Goal: Information Seeking & Learning: Learn about a topic

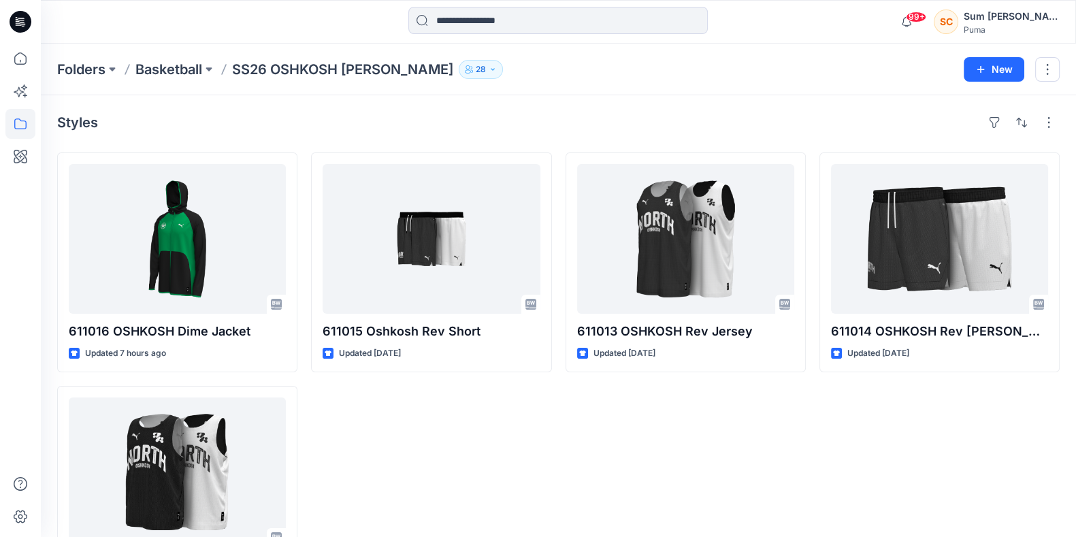
click at [294, 67] on p "SS26 OSHKOSH [PERSON_NAME]" at bounding box center [342, 69] width 221 height 19
click at [174, 67] on p "Basketball" at bounding box center [168, 69] width 67 height 19
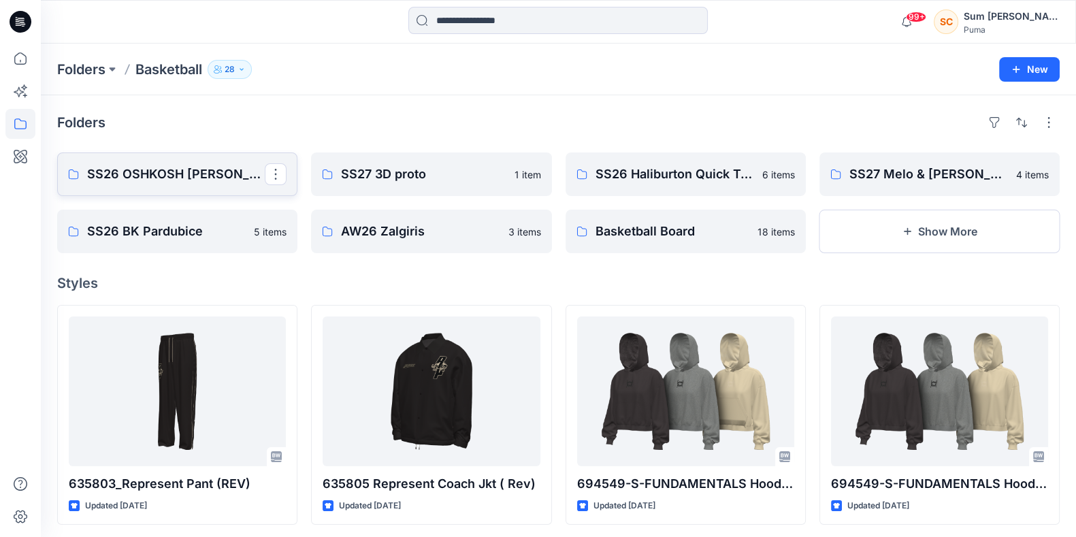
click at [160, 171] on p "SS26 OSHKOSH [PERSON_NAME]" at bounding box center [176, 174] width 178 height 19
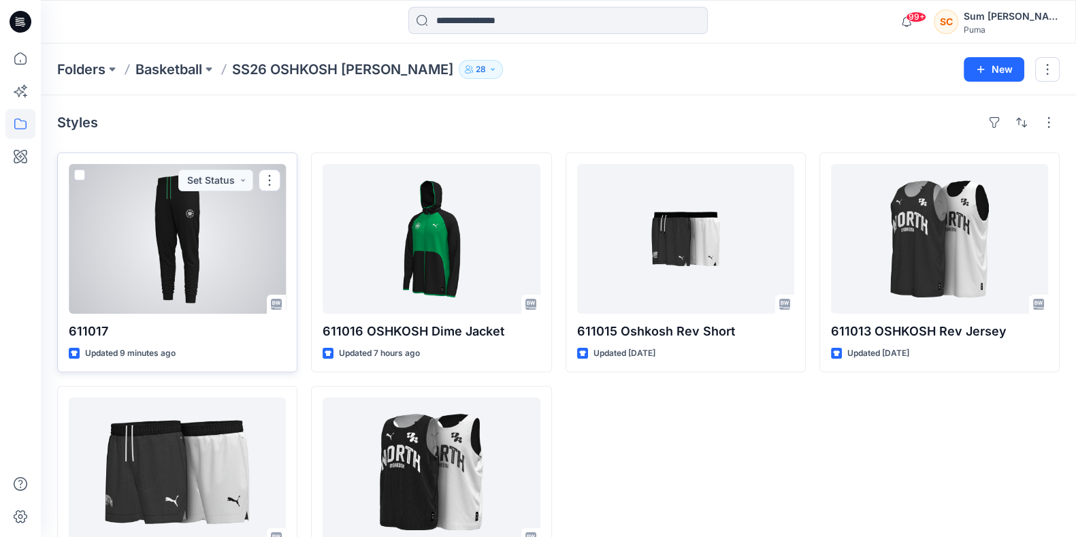
click at [227, 231] on div at bounding box center [177, 239] width 217 height 150
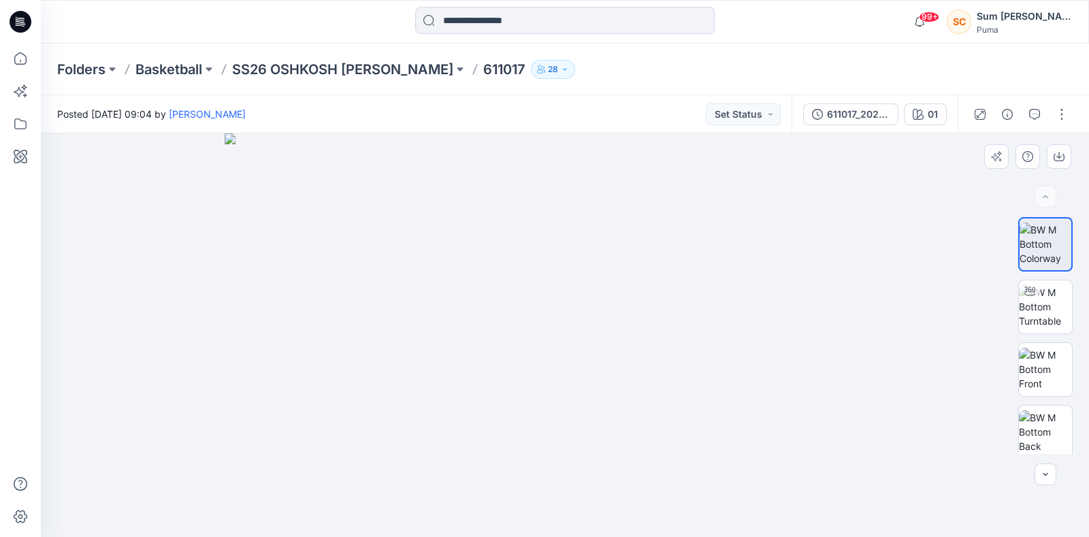
drag, startPoint x: 635, startPoint y: 213, endPoint x: 586, endPoint y: 410, distance: 202.7
click at [606, 435] on img at bounding box center [565, 335] width 680 height 404
click at [1041, 322] on img at bounding box center [1045, 306] width 53 height 43
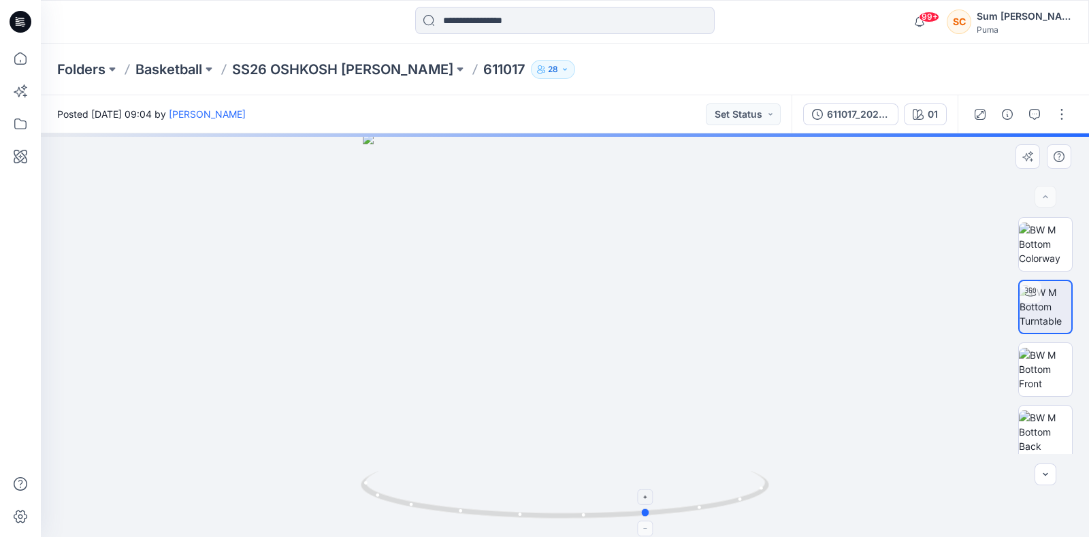
drag, startPoint x: 547, startPoint y: 521, endPoint x: 636, endPoint y: 509, distance: 89.2
click at [636, 509] on icon at bounding box center [567, 496] width 412 height 51
drag, startPoint x: 575, startPoint y: 293, endPoint x: 565, endPoint y: 391, distance: 99.2
click at [561, 436] on img at bounding box center [556, 52] width 1775 height 970
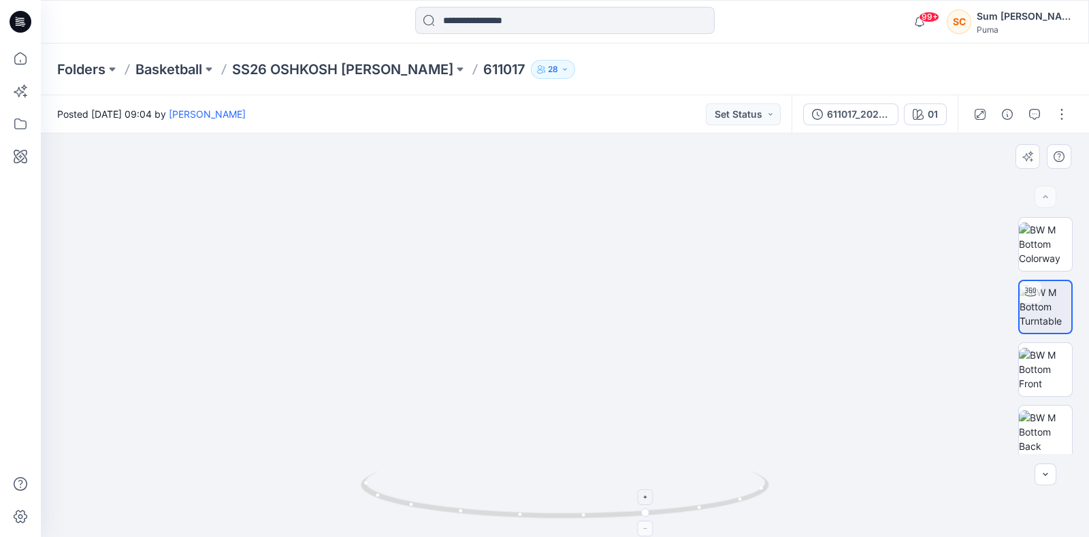
drag, startPoint x: 550, startPoint y: 311, endPoint x: 563, endPoint y: 475, distance: 164.6
click at [563, 475] on div at bounding box center [565, 335] width 1048 height 404
drag, startPoint x: 493, startPoint y: 289, endPoint x: 520, endPoint y: 497, distance: 210.6
click at [520, 497] on div at bounding box center [565, 335] width 1048 height 404
drag, startPoint x: 477, startPoint y: 525, endPoint x: 565, endPoint y: 397, distance: 156.1
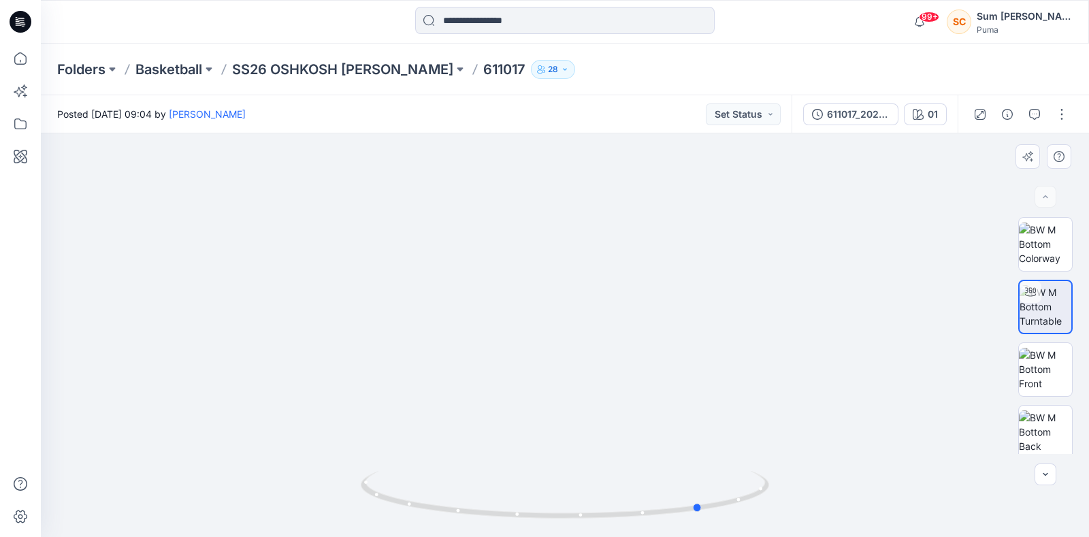
click at [531, 525] on img at bounding box center [565, 504] width 408 height 66
drag, startPoint x: 626, startPoint y: 389, endPoint x: 570, endPoint y: 270, distance: 131.2
click at [538, 167] on img at bounding box center [512, 154] width 2084 height 766
drag, startPoint x: 580, startPoint y: 311, endPoint x: 568, endPoint y: 335, distance: 27.7
click at [553, 163] on img at bounding box center [483, 79] width 2084 height 915
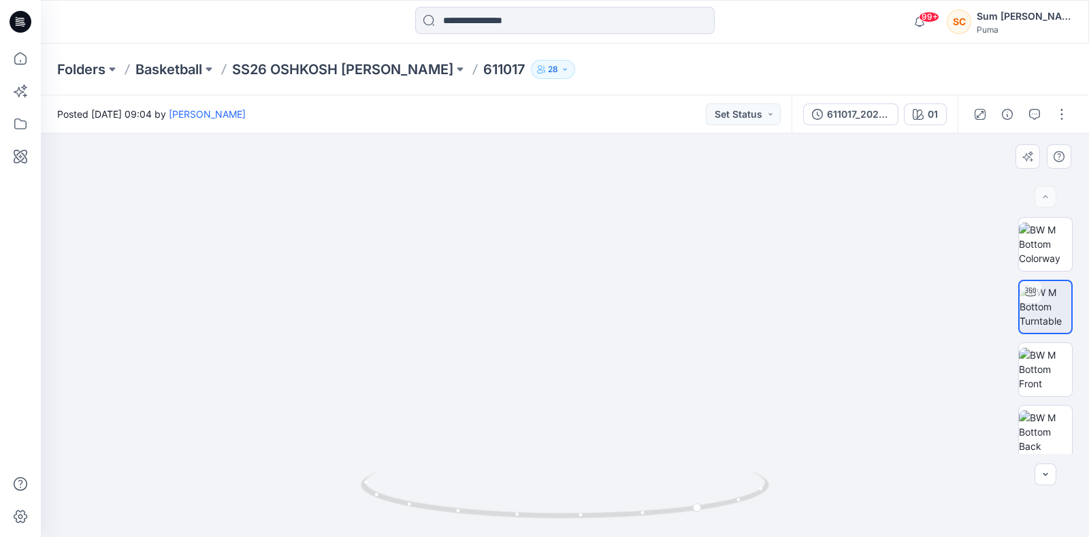
drag, startPoint x: 568, startPoint y: 343, endPoint x: 565, endPoint y: 182, distance: 161.3
click at [565, 165] on img at bounding box center [483, 80] width 2084 height 913
drag, startPoint x: 565, startPoint y: 429, endPoint x: 512, endPoint y: 450, distance: 57.1
drag, startPoint x: 519, startPoint y: 453, endPoint x: 521, endPoint y: 291, distance: 161.3
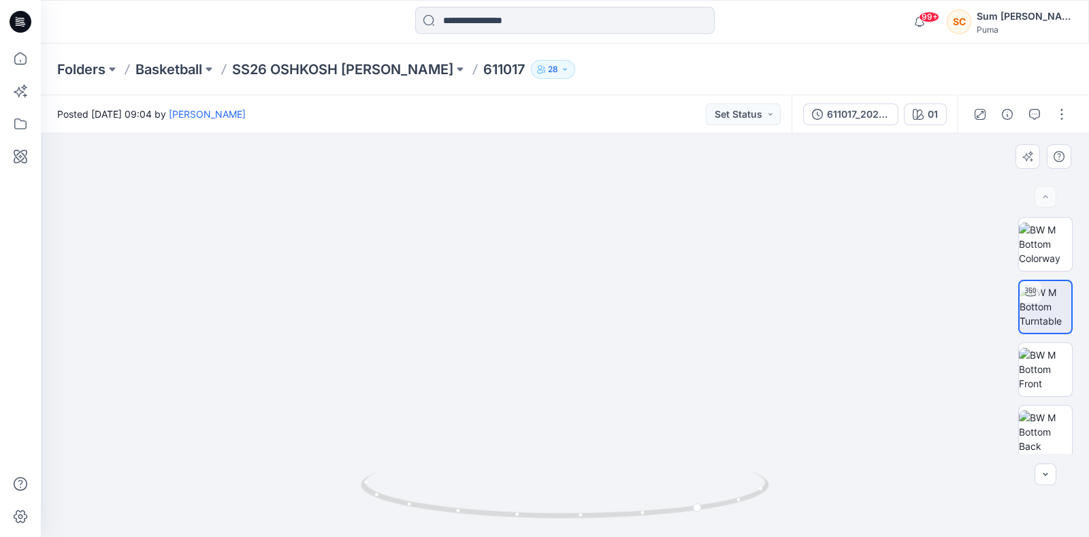
drag, startPoint x: 521, startPoint y: 342, endPoint x: 533, endPoint y: 201, distance: 140.7
drag, startPoint x: 510, startPoint y: 413, endPoint x: 520, endPoint y: 345, distance: 68.7
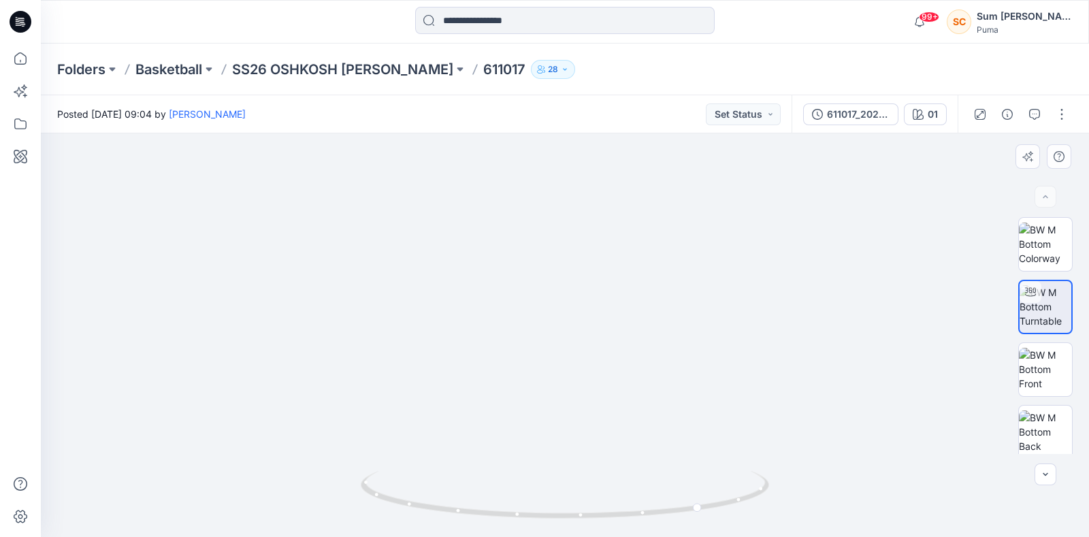
drag, startPoint x: 523, startPoint y: 361, endPoint x: 530, endPoint y: 278, distance: 83.3
drag, startPoint x: 580, startPoint y: 519, endPoint x: 676, endPoint y: 466, distance: 110.2
click at [676, 483] on icon at bounding box center [567, 496] width 412 height 51
click at [306, 64] on p "SS26 OSHKOSH [PERSON_NAME]" at bounding box center [342, 69] width 221 height 19
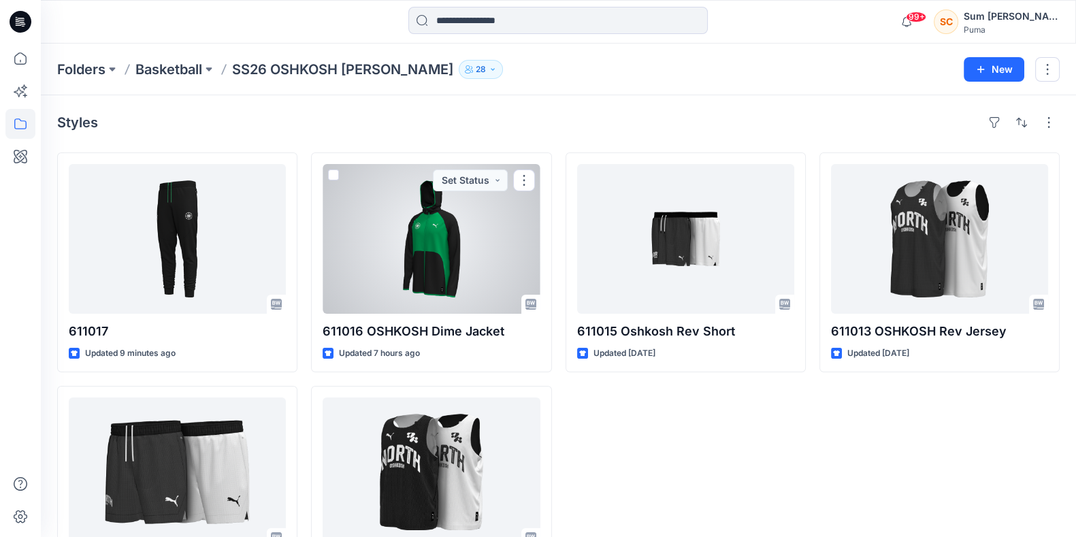
click at [432, 250] on div at bounding box center [431, 239] width 217 height 150
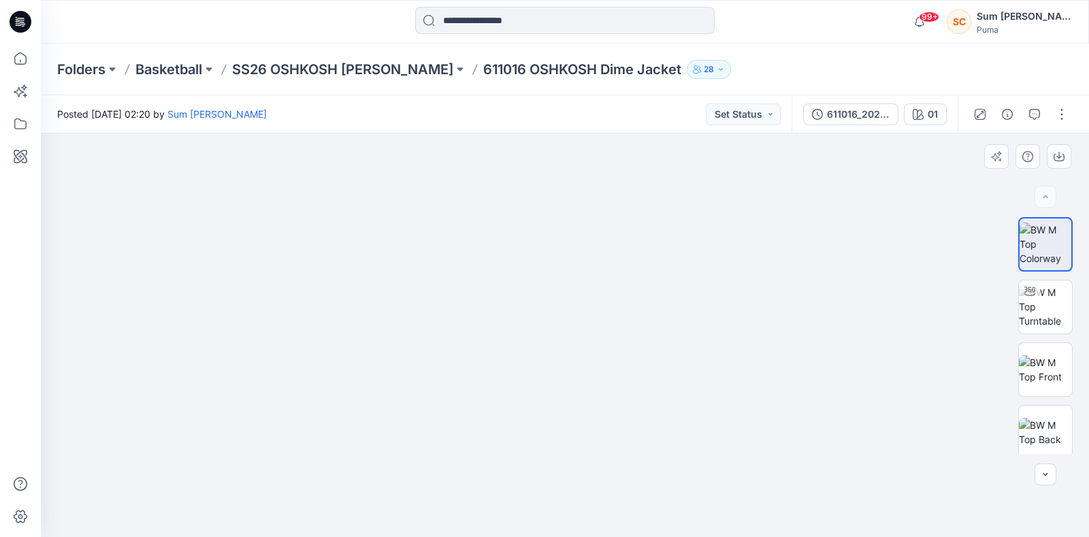
drag, startPoint x: 543, startPoint y: 255, endPoint x: 555, endPoint y: 315, distance: 61.0
click at [555, 315] on img at bounding box center [565, 320] width 680 height 433
drag, startPoint x: 569, startPoint y: 393, endPoint x: 465, endPoint y: 310, distance: 133.2
click at [572, 297] on img at bounding box center [565, 311] width 680 height 453
click at [1035, 306] on img at bounding box center [1045, 306] width 53 height 43
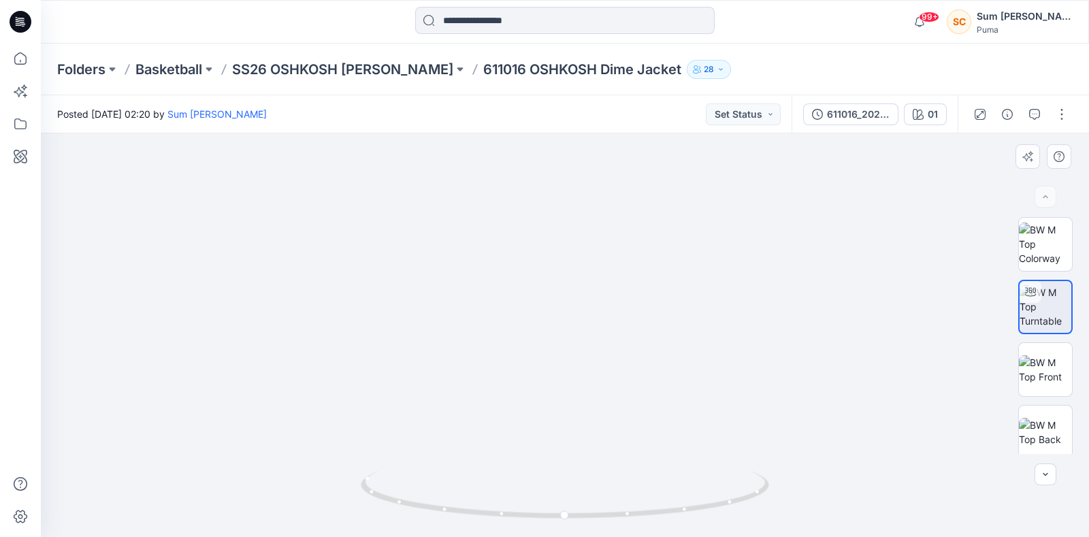
drag, startPoint x: 551, startPoint y: 304, endPoint x: 555, endPoint y: 430, distance: 125.9
click at [555, 434] on img at bounding box center [565, 197] width 1364 height 680
drag, startPoint x: 576, startPoint y: 310, endPoint x: 531, endPoint y: 167, distance: 150.6
click at [560, 110] on div "Posted [DATE] 02:20 by Sum [PERSON_NAME] Set Status 611016_20250902 01 01 Loadi…" at bounding box center [565, 316] width 1048 height 442
drag, startPoint x: 487, startPoint y: 265, endPoint x: 500, endPoint y: 183, distance: 83.5
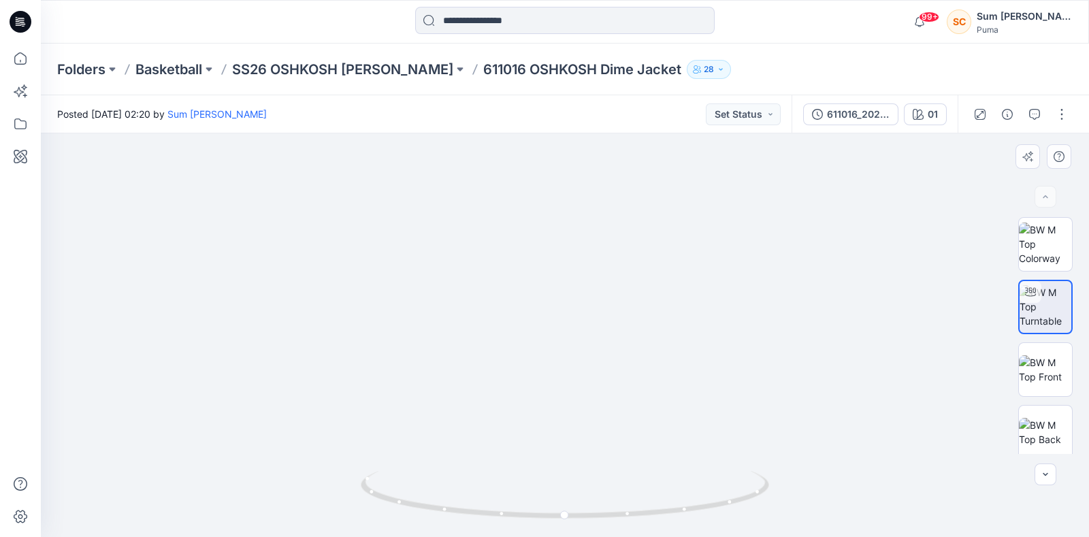
drag, startPoint x: 472, startPoint y: 274, endPoint x: 450, endPoint y: 240, distance: 40.4
drag, startPoint x: 526, startPoint y: 353, endPoint x: 454, endPoint y: 105, distance: 258.6
click at [454, 100] on div "Posted [DATE] 02:20 by Sum [PERSON_NAME] Set Status 611016_20250902 01 01 Loadi…" at bounding box center [565, 316] width 1048 height 442
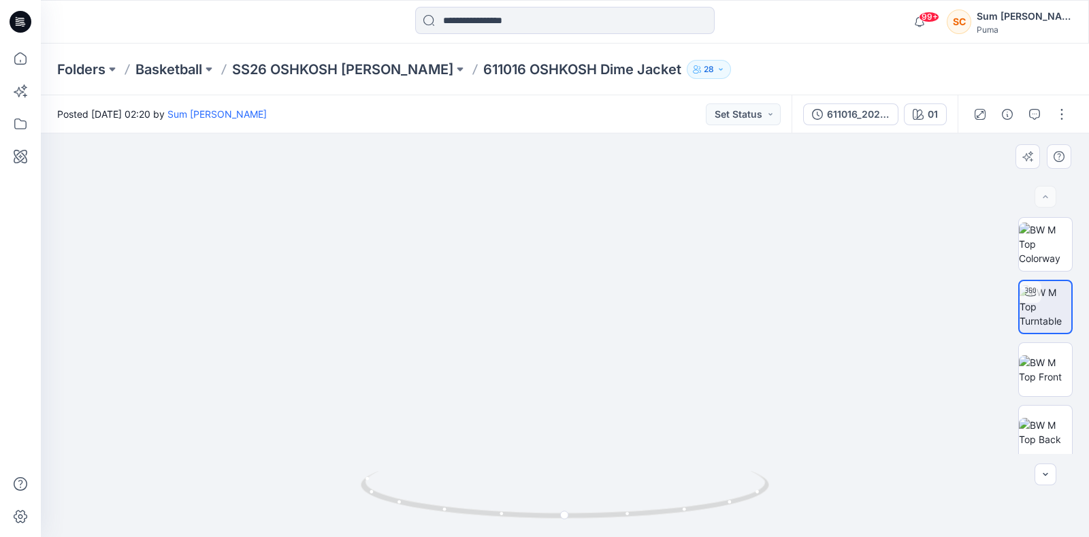
drag, startPoint x: 541, startPoint y: 352, endPoint x: 506, endPoint y: 185, distance: 170.4
drag, startPoint x: 591, startPoint y: 344, endPoint x: 587, endPoint y: 250, distance: 94.7
drag, startPoint x: 616, startPoint y: 515, endPoint x: 573, endPoint y: 515, distance: 42.9
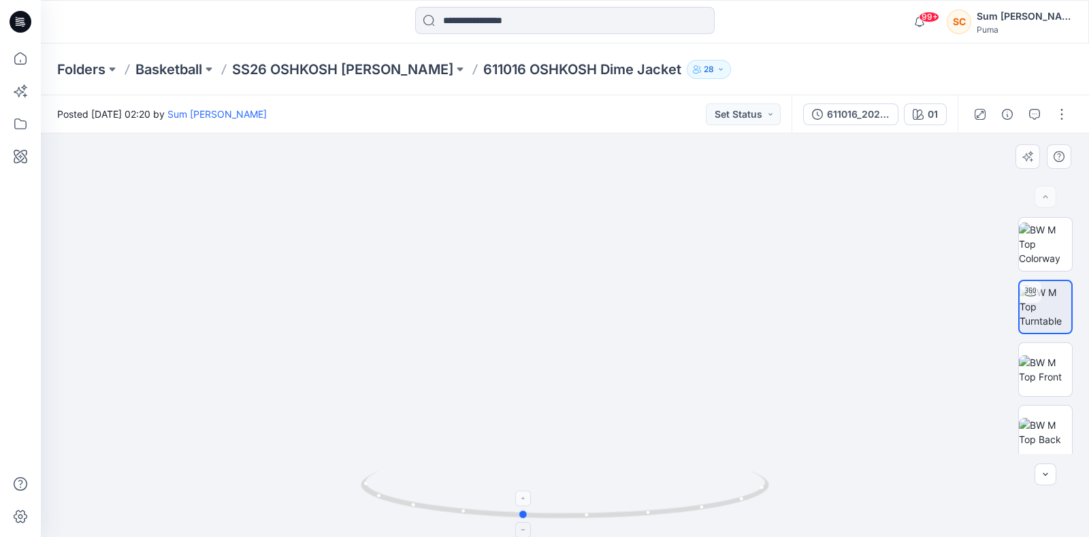
click at [573, 515] on icon at bounding box center [567, 496] width 412 height 51
drag, startPoint x: 504, startPoint y: 272, endPoint x: 502, endPoint y: 189, distance: 83.0
drag, startPoint x: 456, startPoint y: 315, endPoint x: 820, endPoint y: 349, distance: 365.6
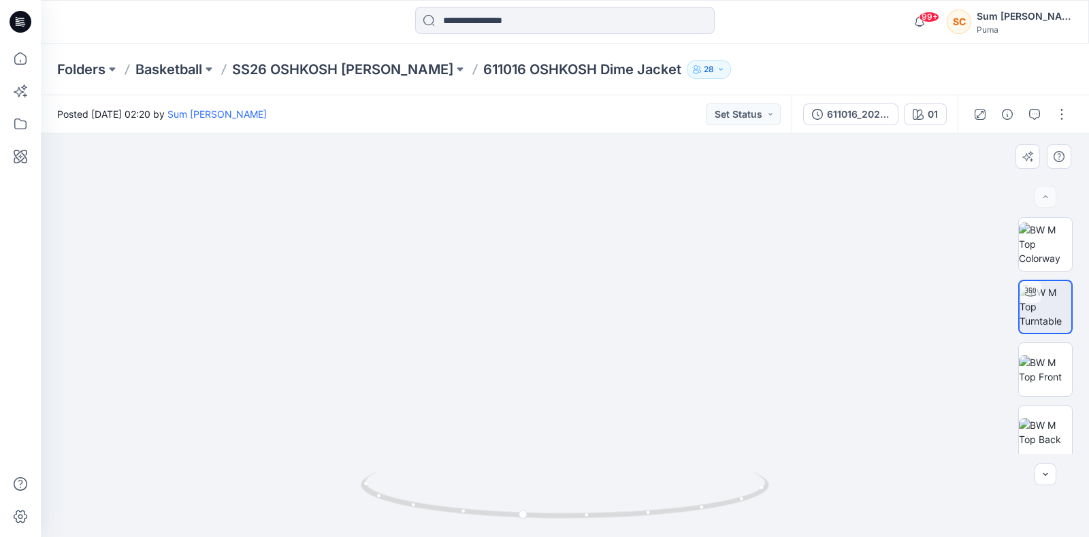
drag, startPoint x: 516, startPoint y: 344, endPoint x: 623, endPoint y: 383, distance: 113.7
drag, startPoint x: 595, startPoint y: 345, endPoint x: 456, endPoint y: 389, distance: 145.5
drag, startPoint x: 610, startPoint y: 511, endPoint x: 206, endPoint y: 470, distance: 405.6
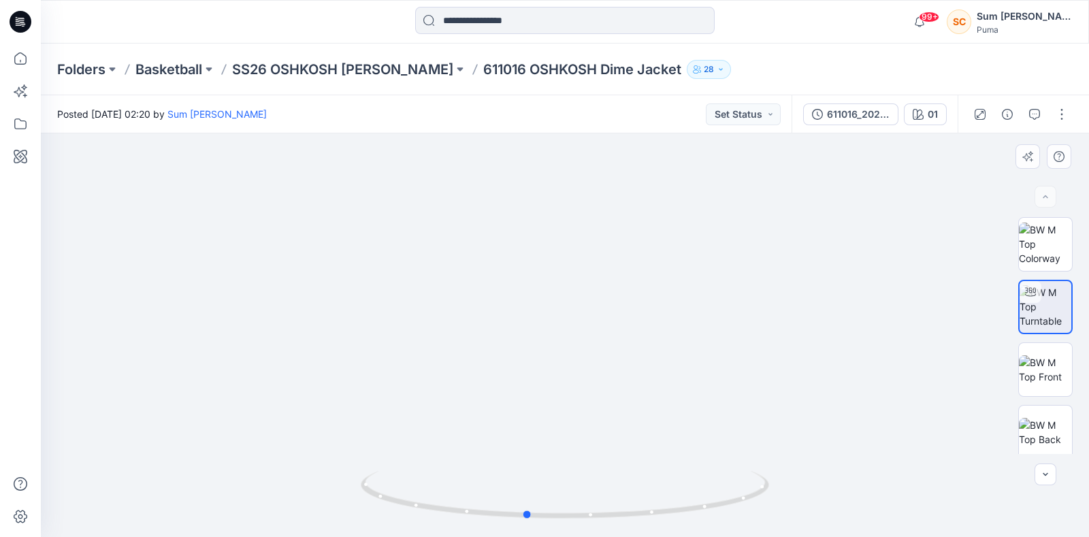
click at [206, 470] on div at bounding box center [565, 335] width 1048 height 404
click at [305, 69] on p "SS26 OSHKOSH [PERSON_NAME]" at bounding box center [342, 69] width 221 height 19
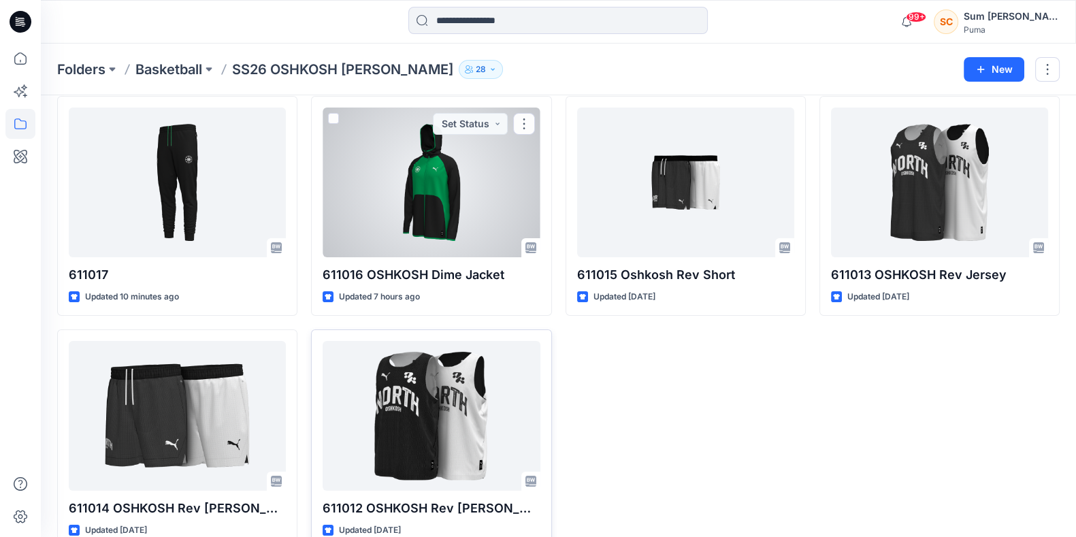
scroll to position [83, 0]
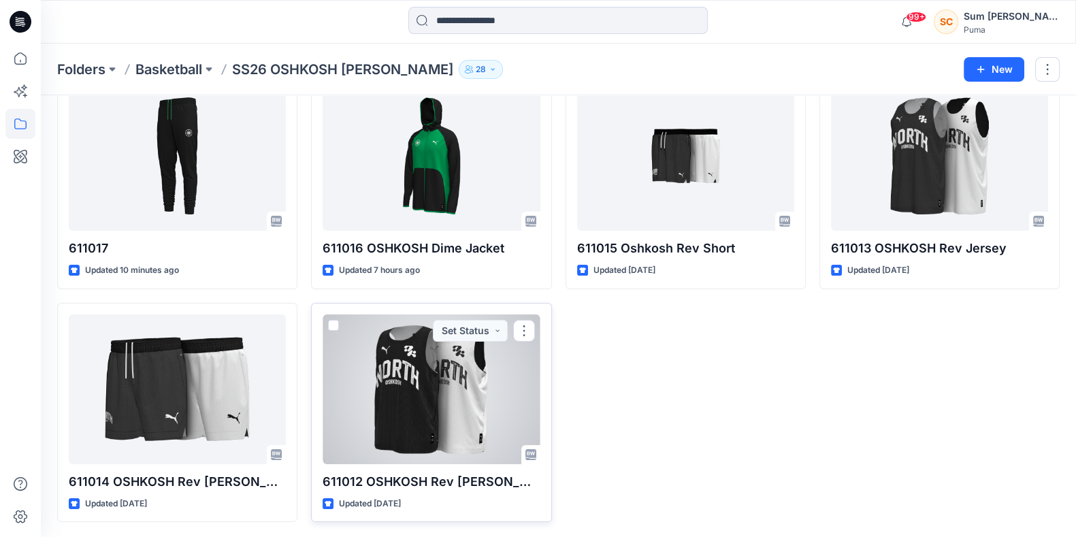
click at [461, 350] on div at bounding box center [431, 389] width 217 height 150
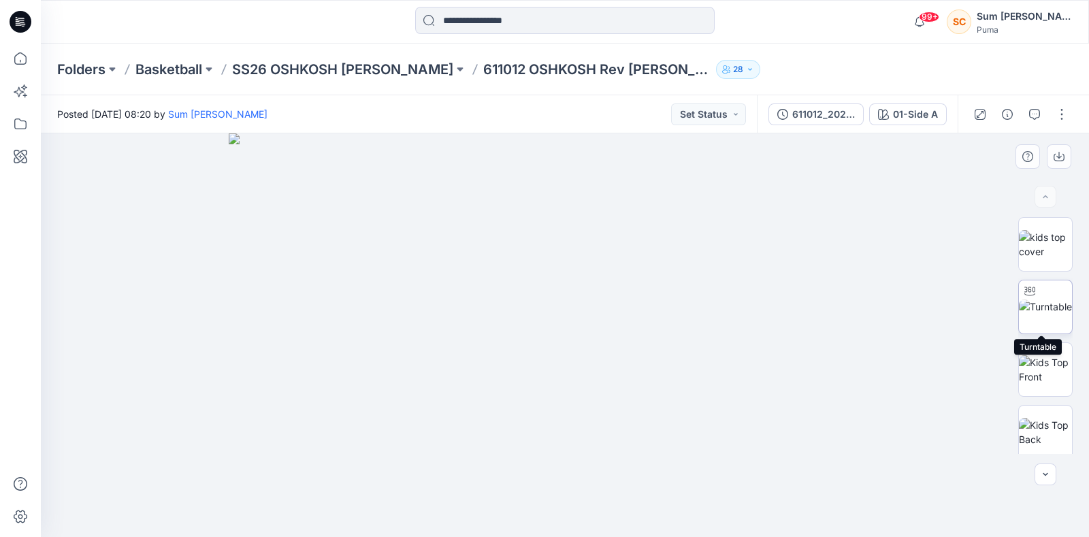
click at [1031, 303] on img at bounding box center [1045, 306] width 53 height 14
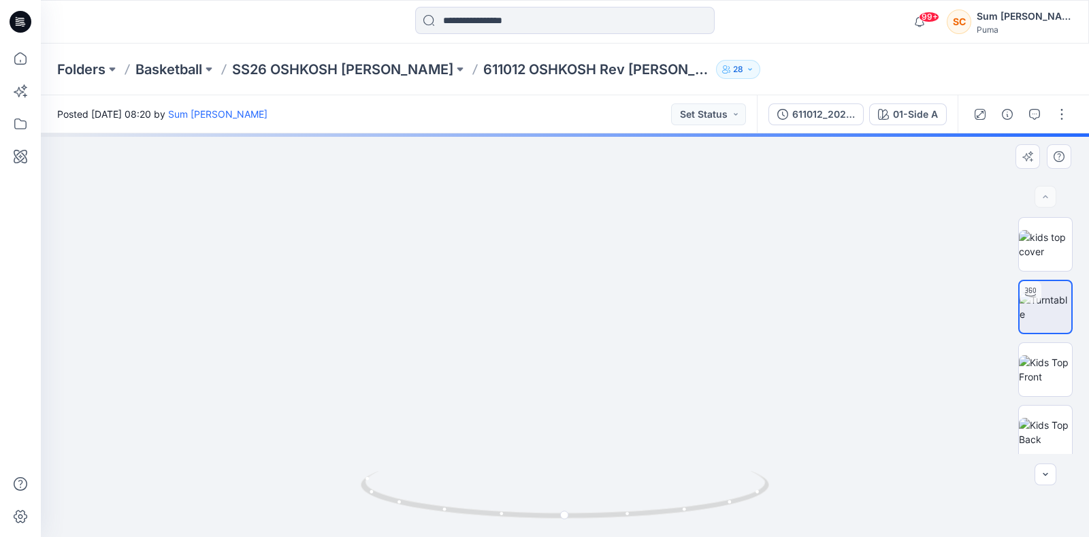
drag, startPoint x: 579, startPoint y: 299, endPoint x: 559, endPoint y: 289, distance: 21.9
click at [559, 289] on img at bounding box center [555, 190] width 1067 height 693
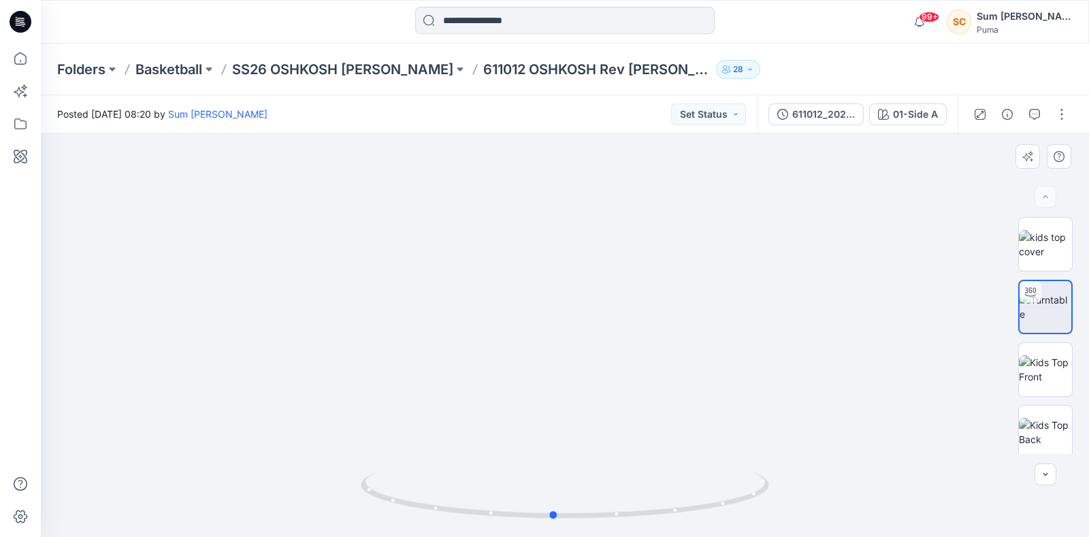
drag, startPoint x: 551, startPoint y: 508, endPoint x: 133, endPoint y: 488, distance: 419.0
click at [133, 488] on div at bounding box center [565, 335] width 1048 height 404
click at [1039, 241] on img at bounding box center [1045, 244] width 53 height 29
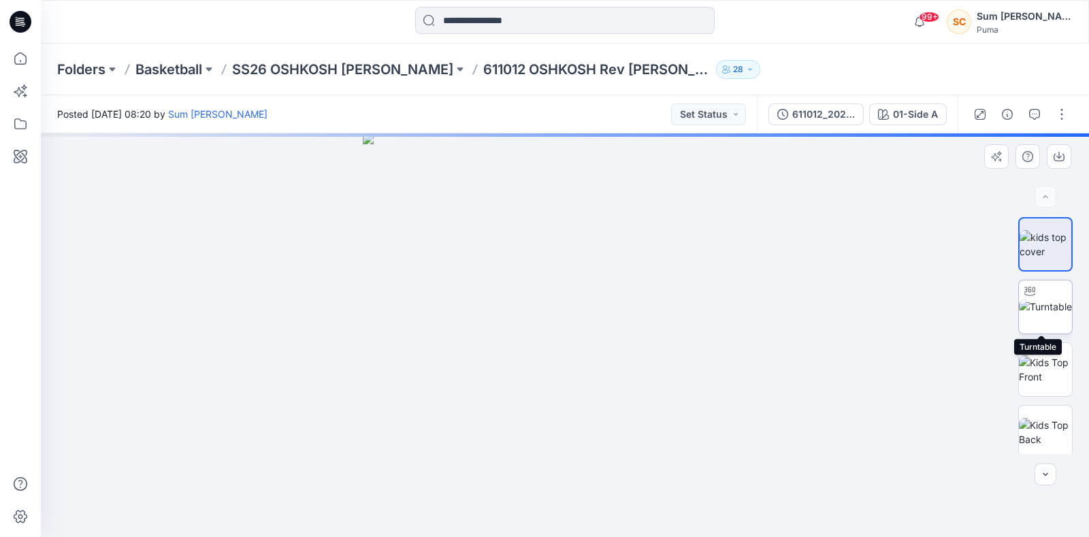
click at [1039, 302] on img at bounding box center [1045, 306] width 53 height 14
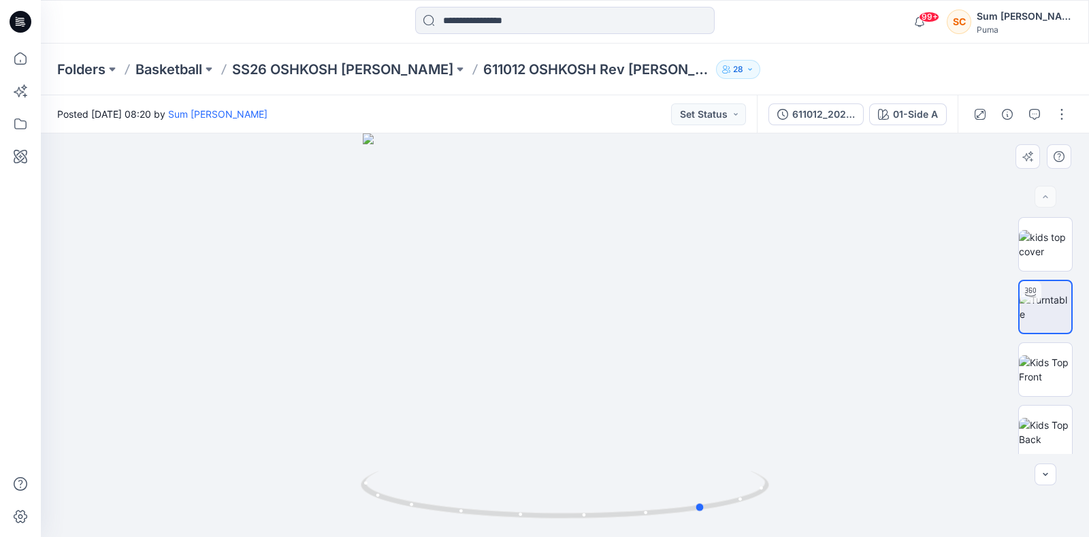
drag, startPoint x: 561, startPoint y: 423, endPoint x: 372, endPoint y: 405, distance: 190.7
click at [372, 405] on div at bounding box center [565, 335] width 1048 height 404
click at [1035, 376] on img at bounding box center [1045, 369] width 53 height 29
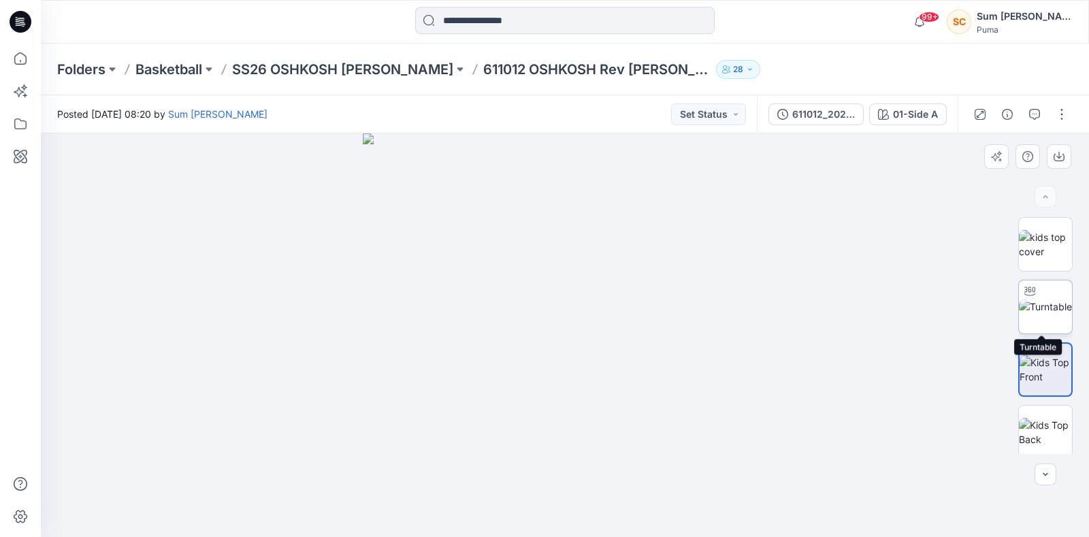
click at [1046, 310] on img at bounding box center [1045, 306] width 53 height 14
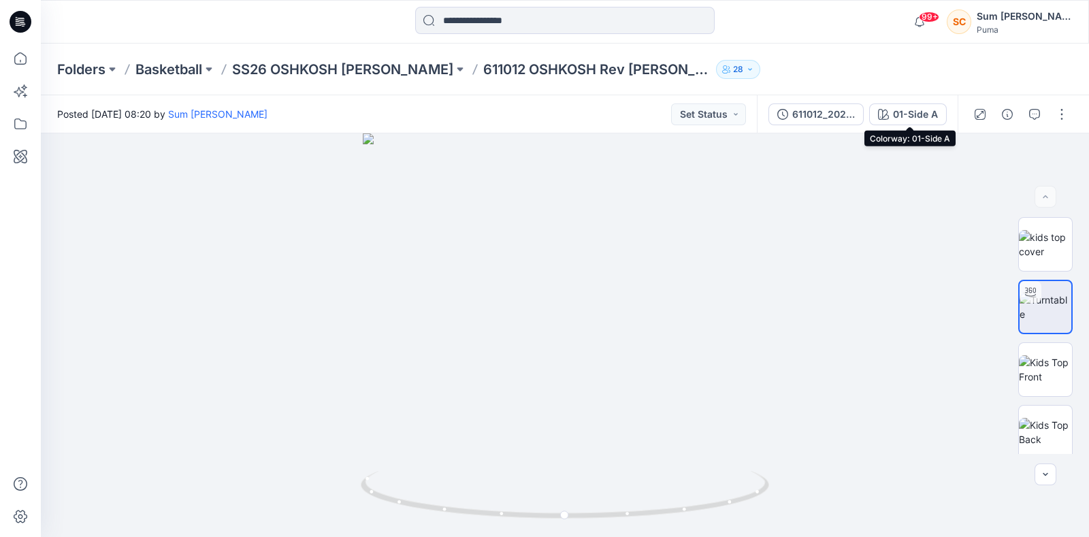
click at [906, 115] on div "01-Side A" at bounding box center [915, 114] width 45 height 15
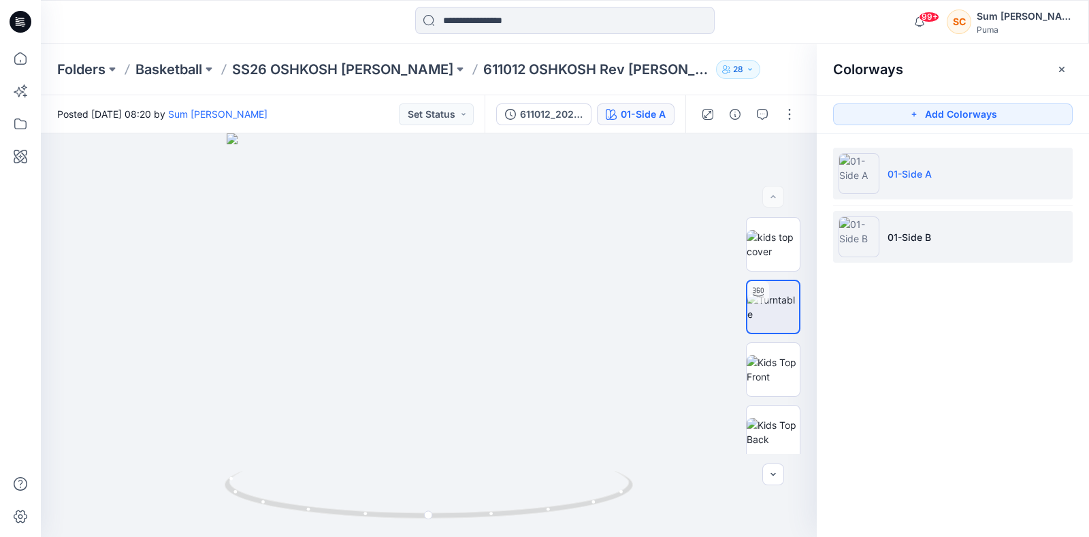
click at [919, 233] on p "01-Side B" at bounding box center [909, 237] width 44 height 14
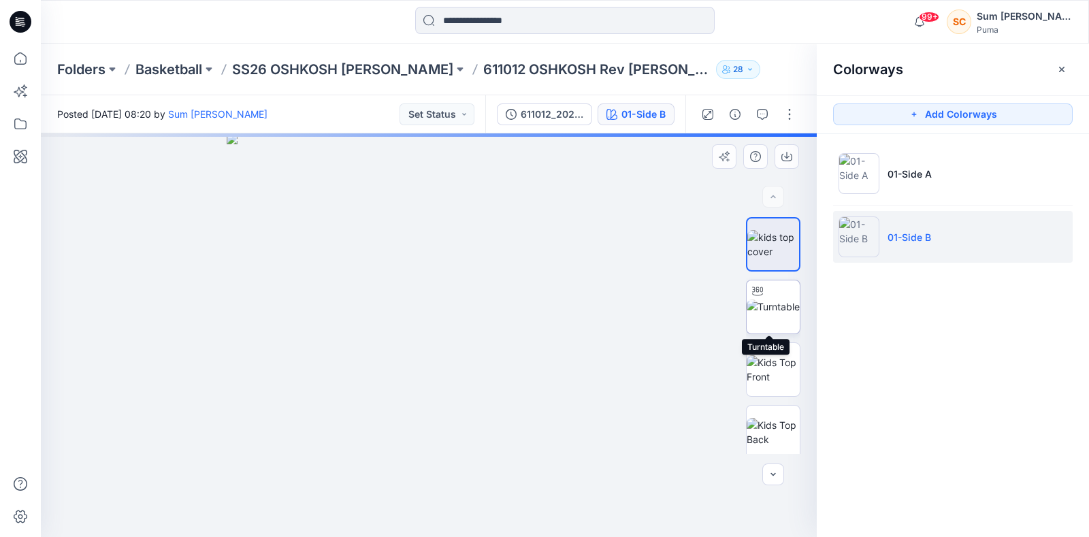
click at [763, 314] on img at bounding box center [772, 306] width 53 height 14
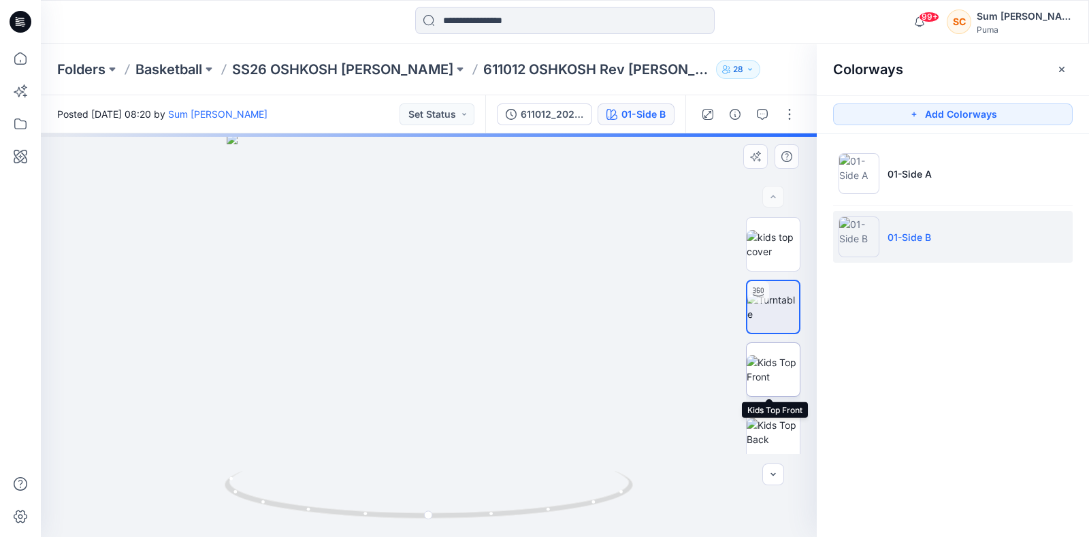
click at [757, 369] on img at bounding box center [772, 369] width 53 height 29
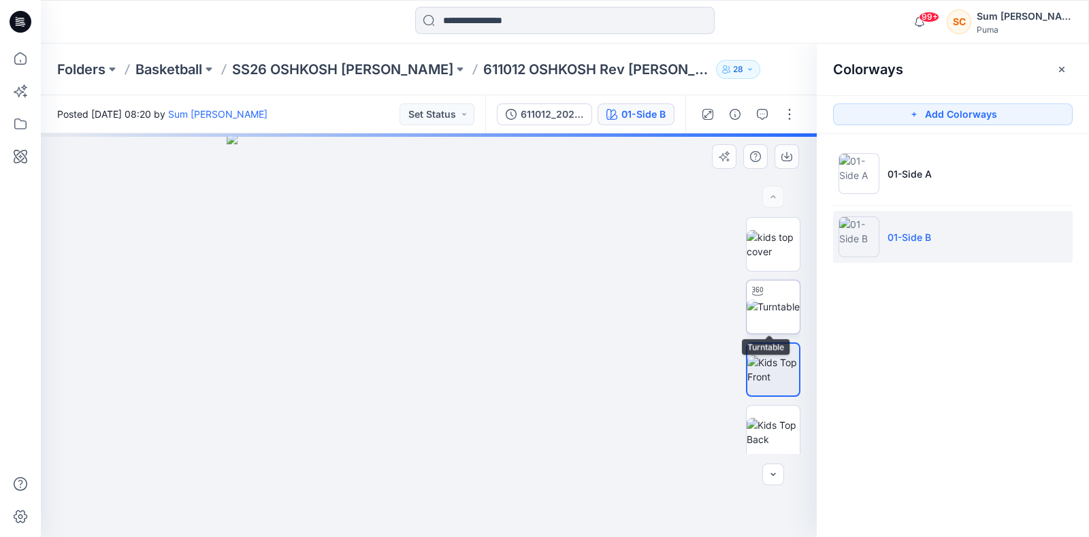
click at [766, 299] on img at bounding box center [772, 306] width 53 height 14
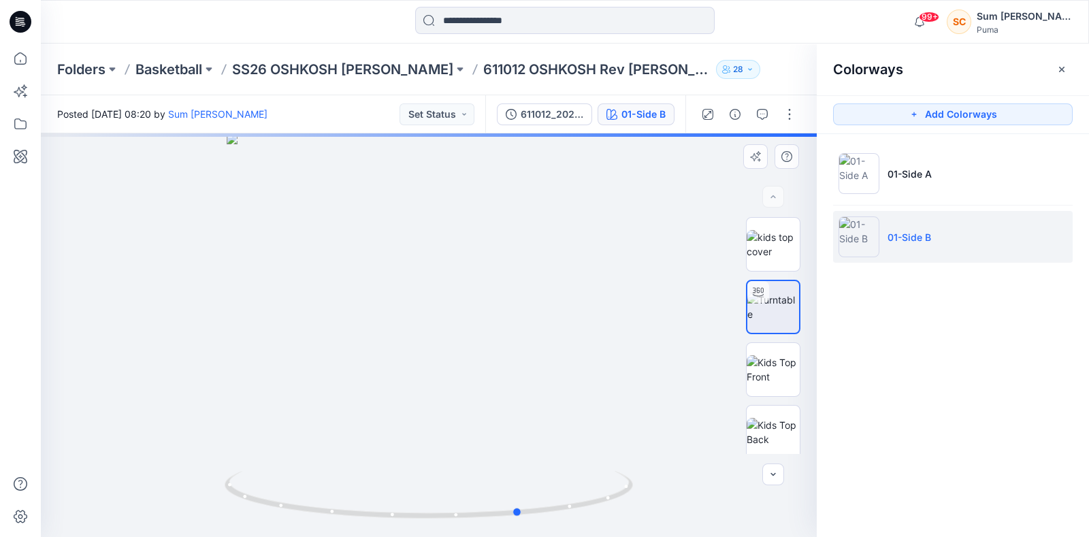
drag, startPoint x: 421, startPoint y: 421, endPoint x: 119, endPoint y: 403, distance: 302.7
click at [119, 403] on div at bounding box center [429, 335] width 776 height 404
click at [378, 65] on p "SS26 OSHKOSH [PERSON_NAME]" at bounding box center [342, 69] width 221 height 19
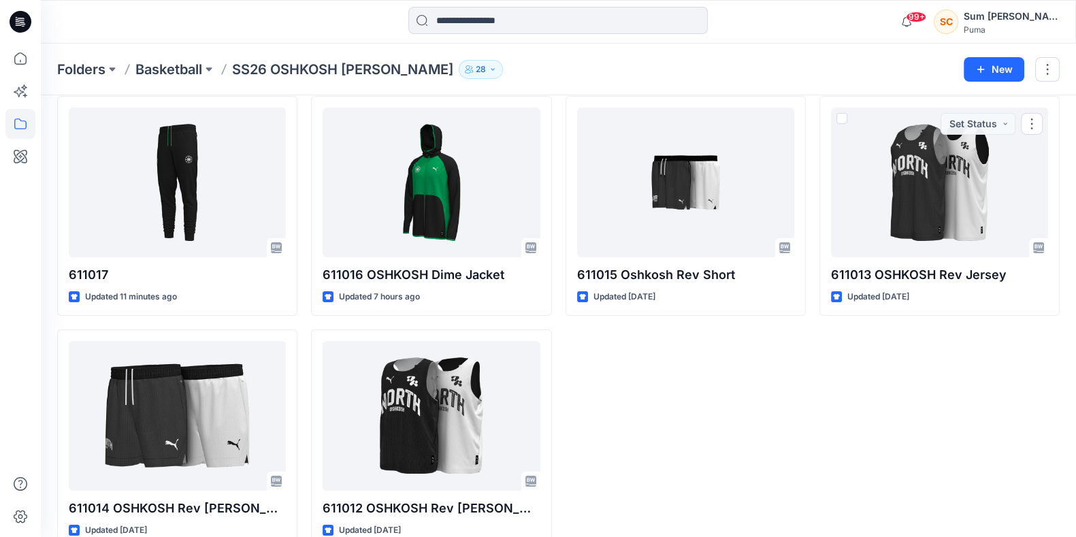
scroll to position [83, 0]
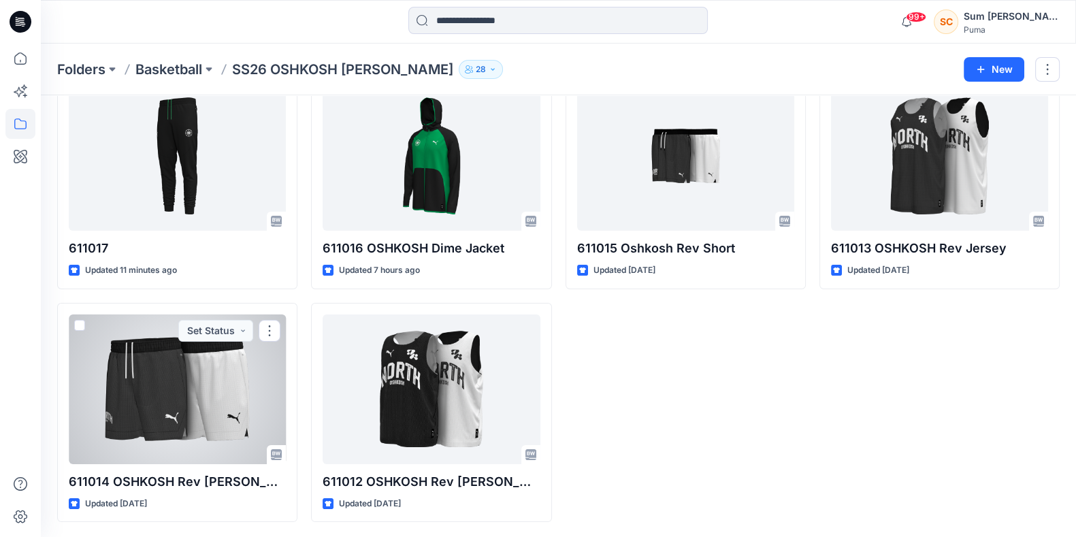
click at [174, 396] on div at bounding box center [177, 389] width 217 height 150
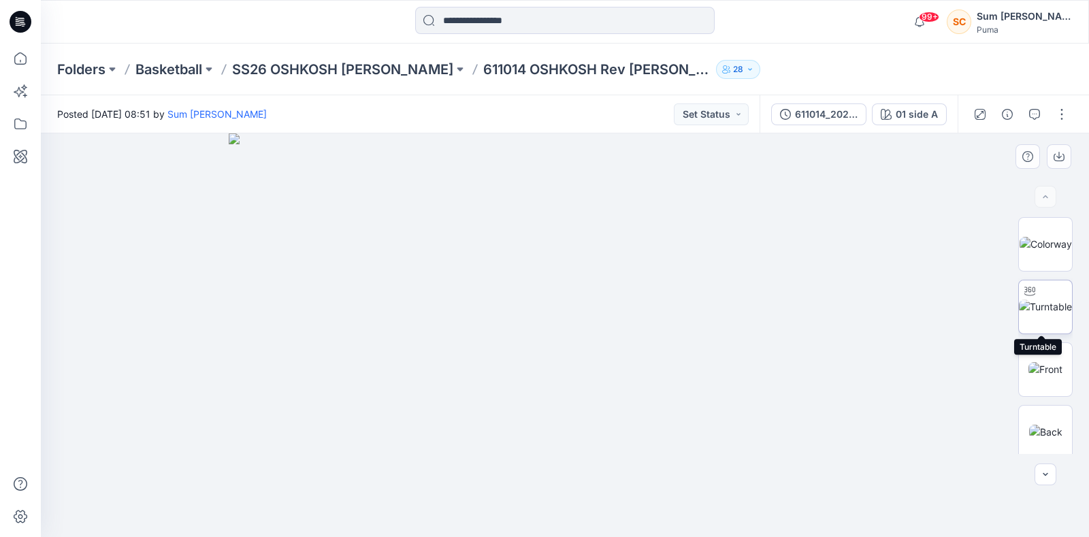
click at [1040, 309] on img at bounding box center [1045, 306] width 53 height 14
drag, startPoint x: 614, startPoint y: 332, endPoint x: 625, endPoint y: 308, distance: 26.2
drag, startPoint x: 610, startPoint y: 433, endPoint x: 625, endPoint y: 418, distance: 21.2
click at [625, 414] on img at bounding box center [426, 63] width 1399 height 947
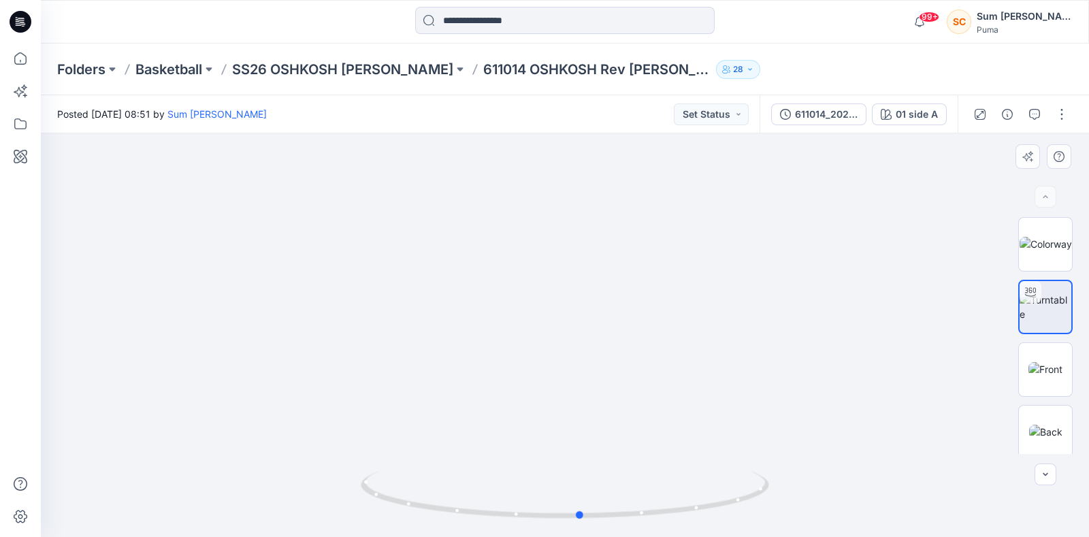
drag, startPoint x: 589, startPoint y: 512, endPoint x: 197, endPoint y: 478, distance: 394.2
click at [197, 478] on div at bounding box center [565, 335] width 1048 height 404
click at [1030, 247] on img at bounding box center [1045, 244] width 52 height 14
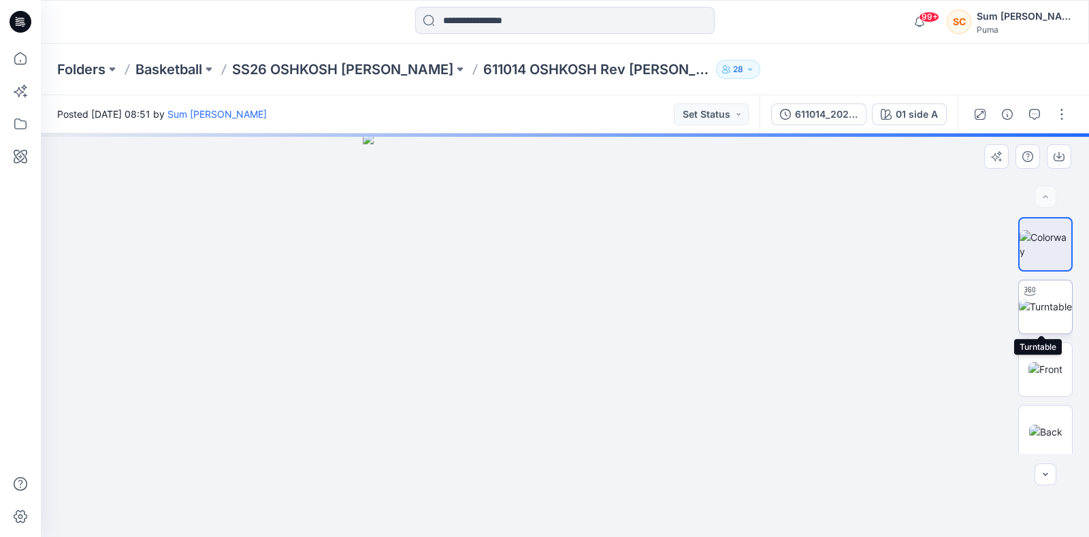
click at [1041, 308] on img at bounding box center [1045, 306] width 53 height 14
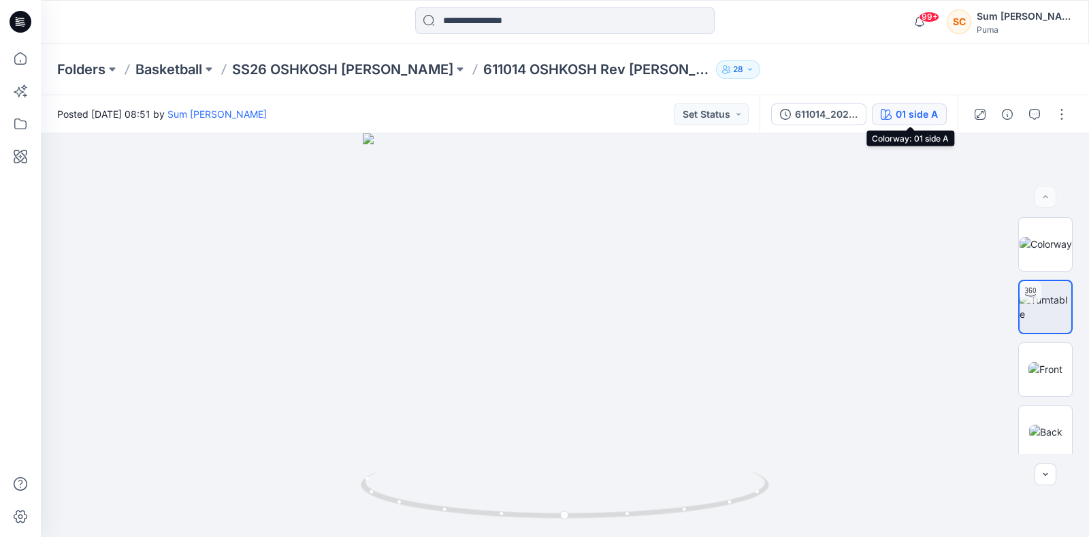
click at [899, 117] on div "01 side A" at bounding box center [916, 114] width 42 height 15
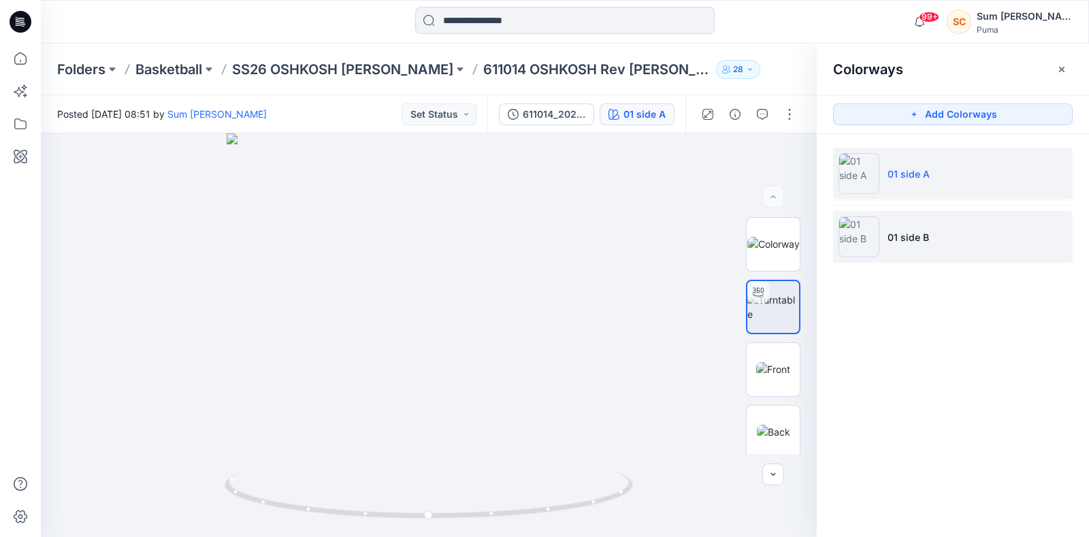
click at [913, 245] on li "01 side B" at bounding box center [953, 237] width 240 height 52
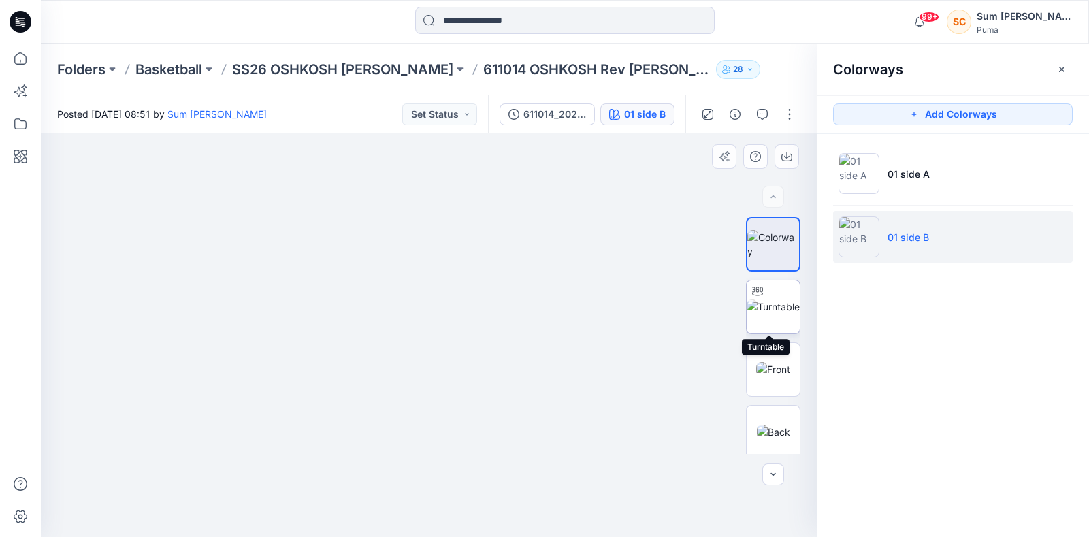
click at [766, 304] on img at bounding box center [772, 306] width 53 height 14
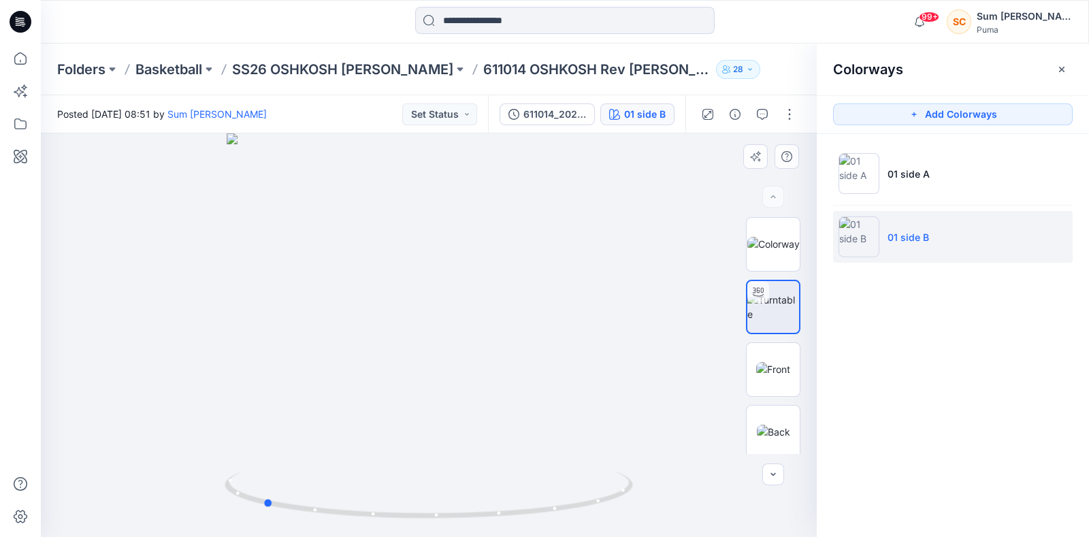
drag, startPoint x: 422, startPoint y: 471, endPoint x: 256, endPoint y: 426, distance: 172.0
click at [256, 426] on div at bounding box center [429, 335] width 776 height 404
drag, startPoint x: 485, startPoint y: 516, endPoint x: 361, endPoint y: 383, distance: 182.0
click at [279, 504] on icon at bounding box center [431, 496] width 412 height 51
click at [775, 242] on img at bounding box center [773, 244] width 52 height 14
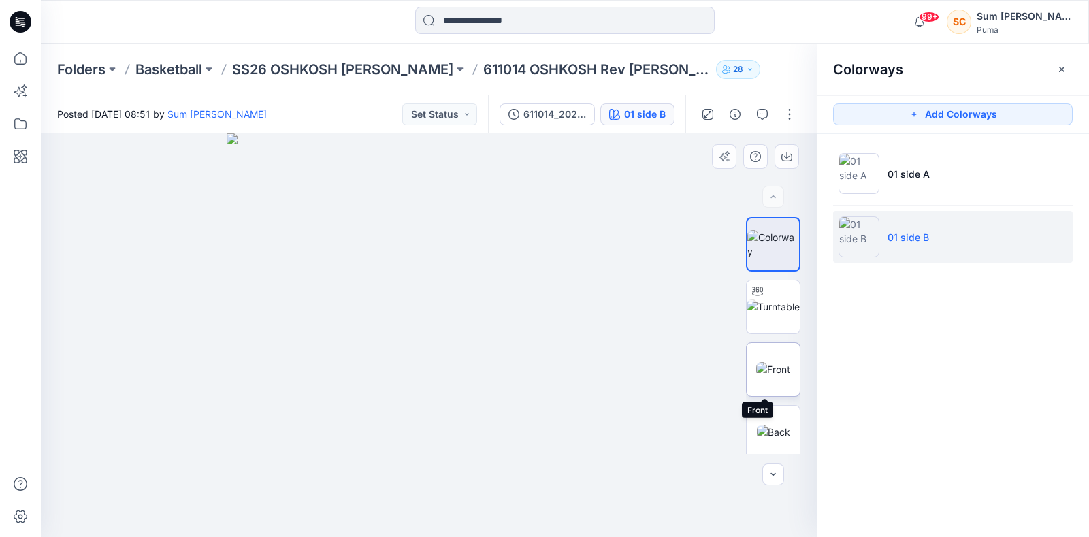
click at [772, 368] on img at bounding box center [773, 369] width 34 height 14
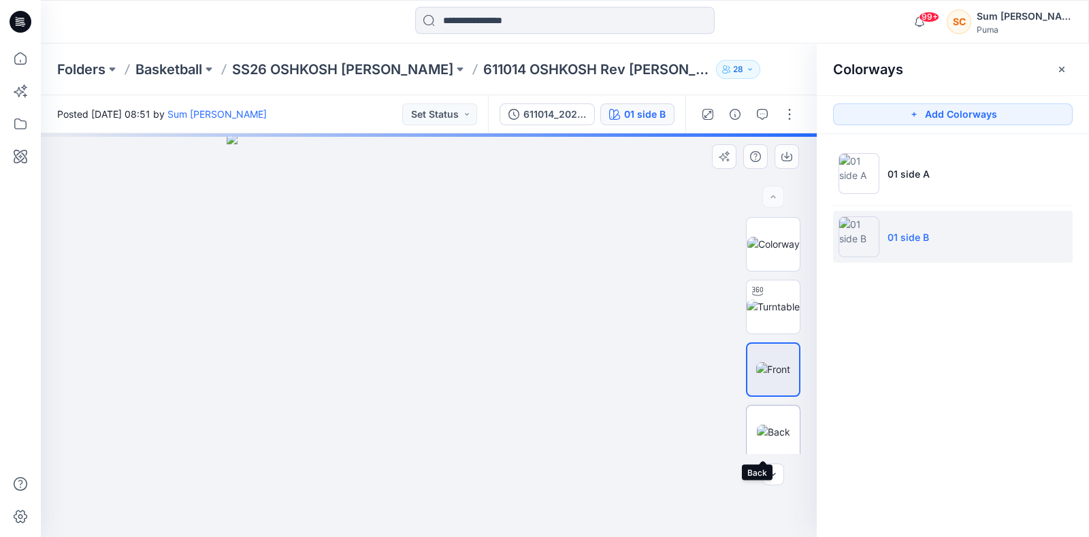
click at [769, 439] on img at bounding box center [773, 432] width 33 height 14
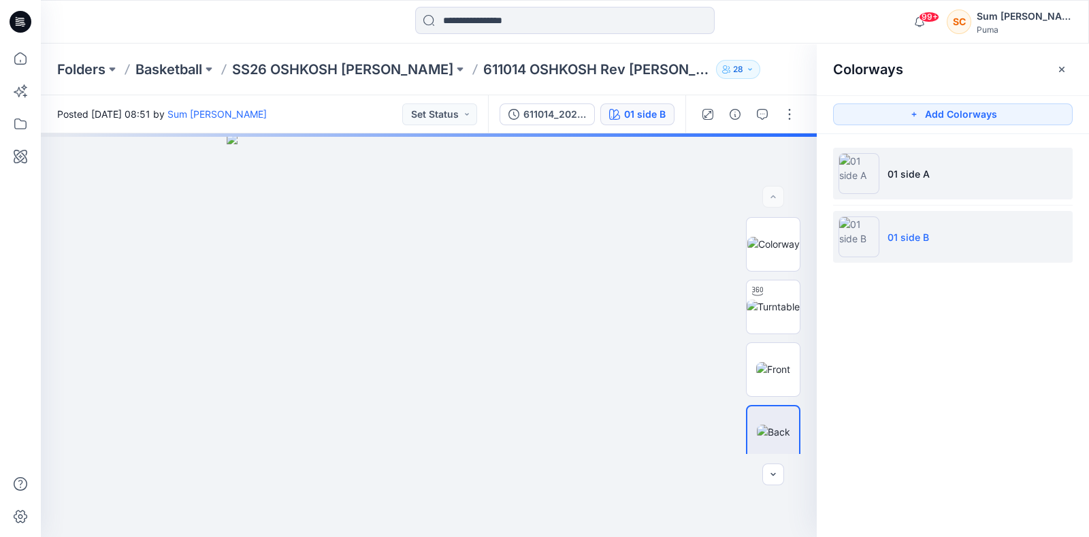
click at [908, 184] on li "01 side A" at bounding box center [953, 174] width 240 height 52
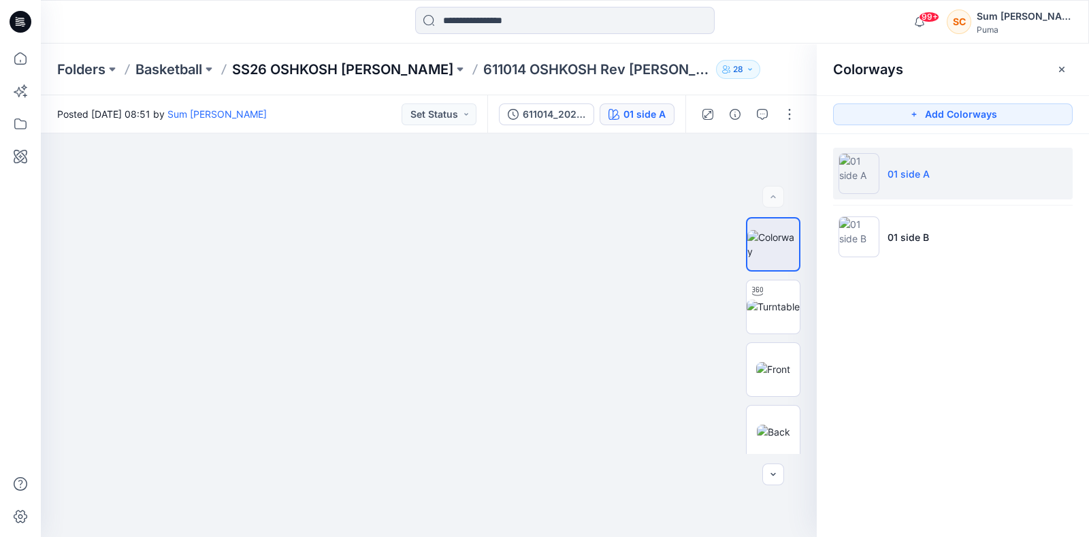
click at [395, 66] on p "SS26 OSHKOSH [PERSON_NAME]" at bounding box center [342, 69] width 221 height 19
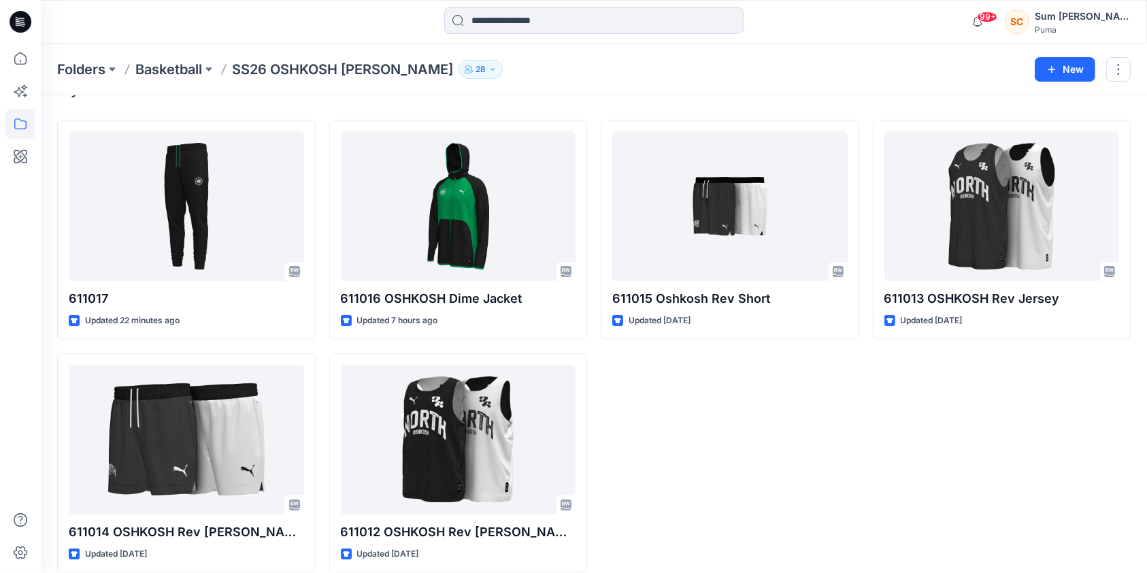
scroll to position [48, 0]
